Goal: Transaction & Acquisition: Purchase product/service

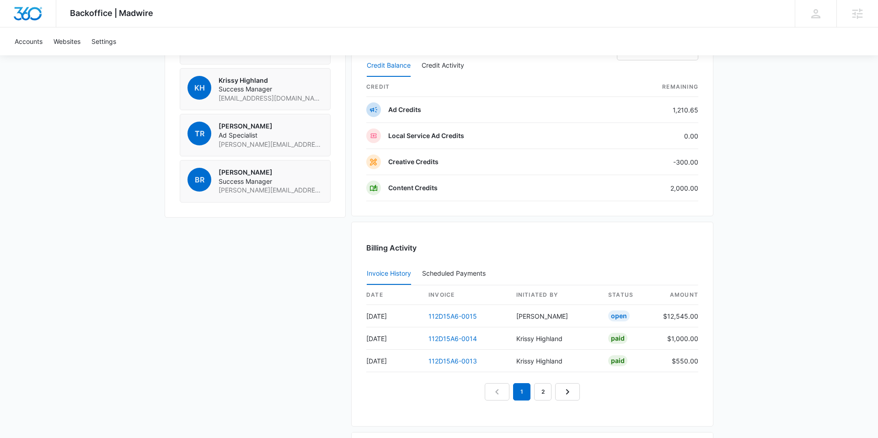
scroll to position [878, 0]
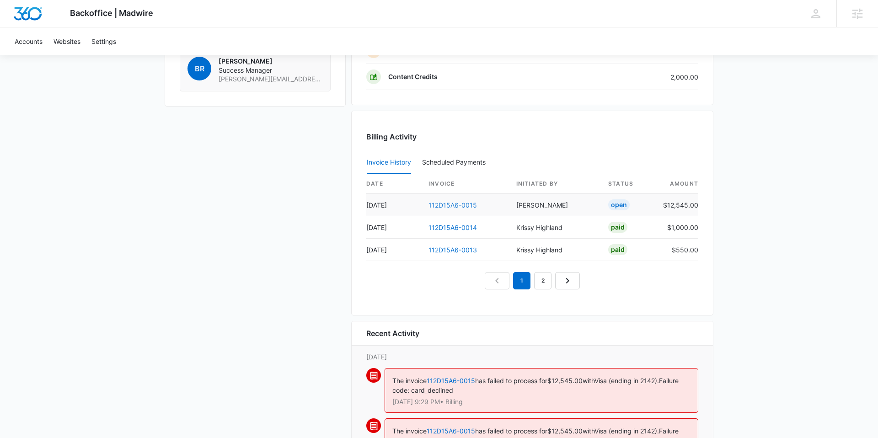
click at [454, 202] on link "112D15A6-0015" at bounding box center [452, 205] width 48 height 8
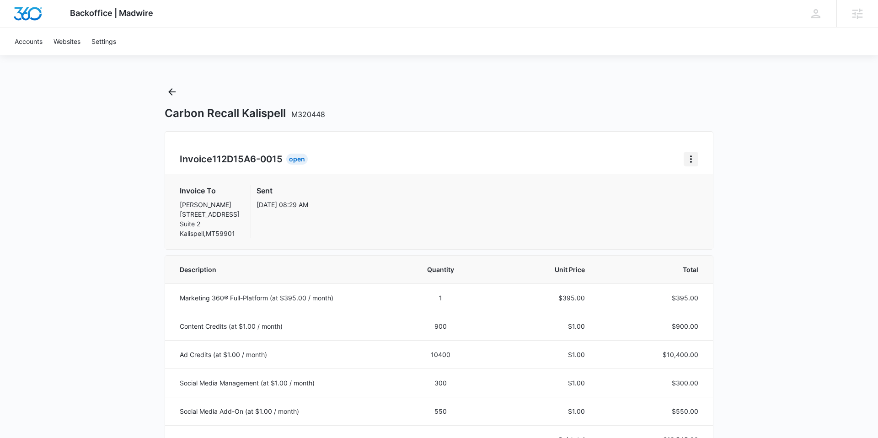
click at [691, 153] on button "Home" at bounding box center [690, 159] width 15 height 15
click at [698, 193] on button "Retry Payment" at bounding box center [727, 199] width 86 height 14
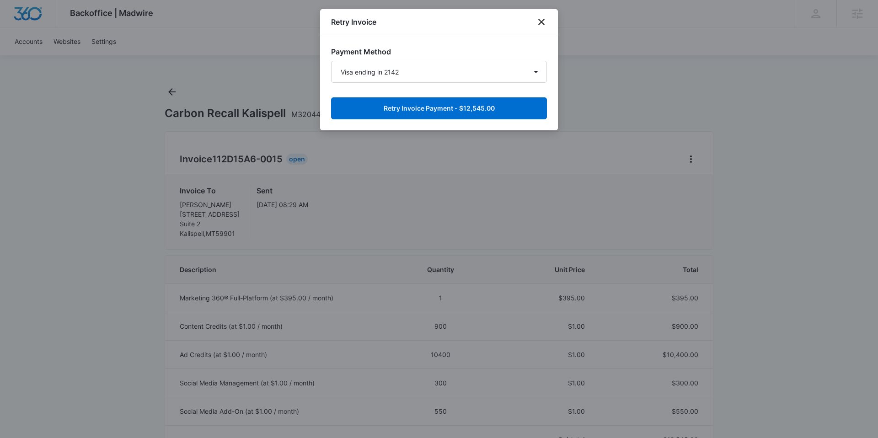
click at [495, 119] on div "Payment Method Visa ending in 2142 New Payment Method Retry Invoice Payment - $…" at bounding box center [439, 82] width 238 height 95
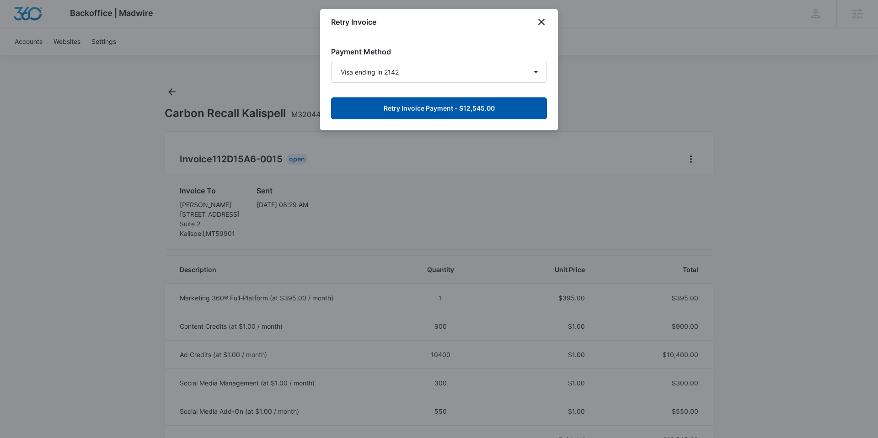
click at [499, 104] on button "Retry Invoice Payment - $12,545.00" at bounding box center [439, 108] width 216 height 22
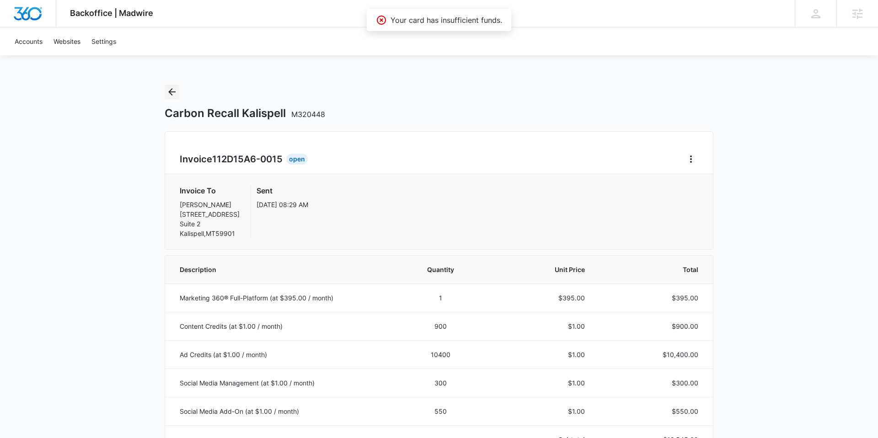
click at [175, 96] on icon "Back" at bounding box center [171, 91] width 11 height 11
